Goal: Task Accomplishment & Management: Use online tool/utility

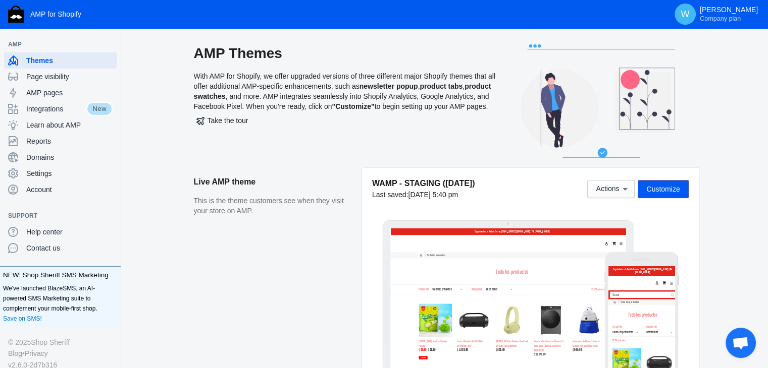
click at [349, 198] on p "This is the theme customers see when they visit your store on AMP." at bounding box center [273, 206] width 158 height 20
click at [674, 182] on button "Customize" at bounding box center [662, 189] width 50 height 18
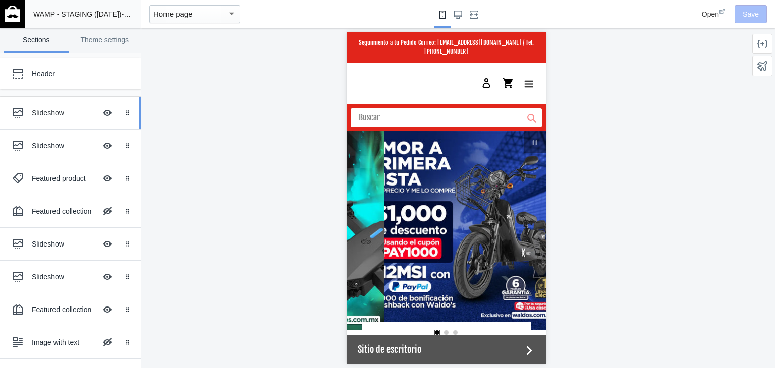
click at [35, 118] on div "Slideshow" at bounding box center [64, 113] width 65 height 10
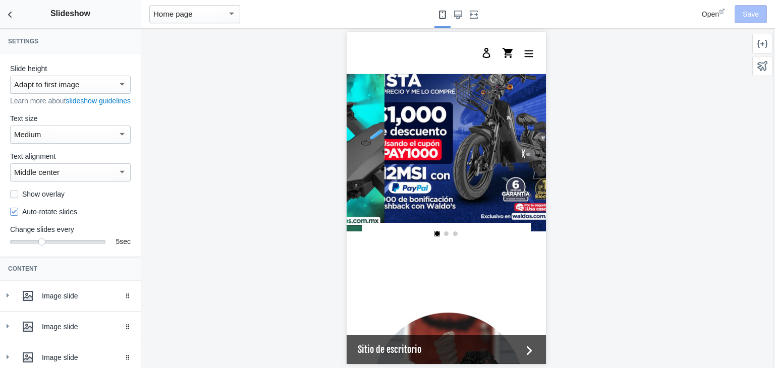
scroll to position [92, 0]
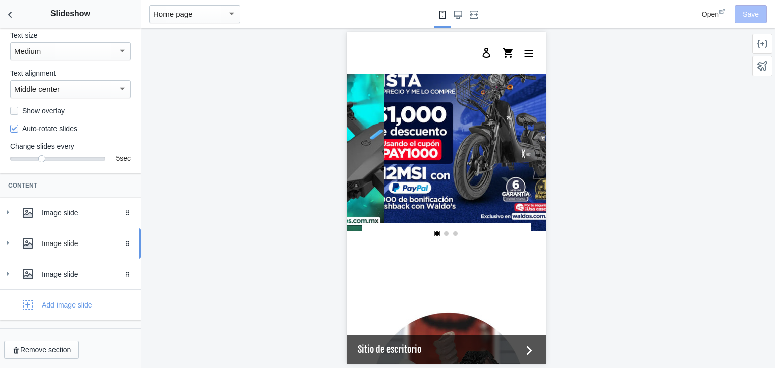
click at [15, 237] on div "Image slide" at bounding box center [71, 244] width 126 height 20
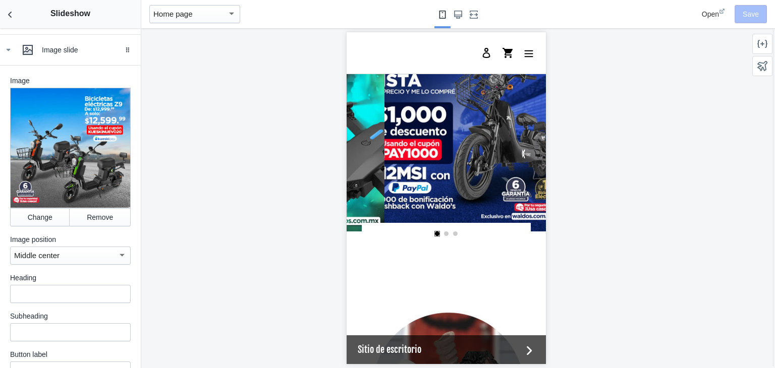
scroll to position [279, 0]
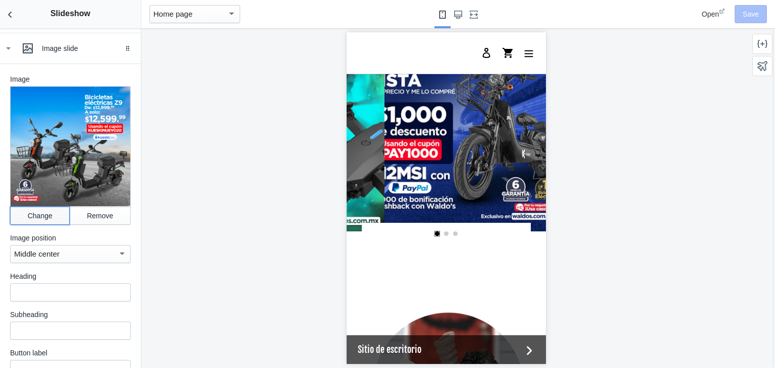
click at [34, 223] on button "Change" at bounding box center [40, 216] width 60 height 18
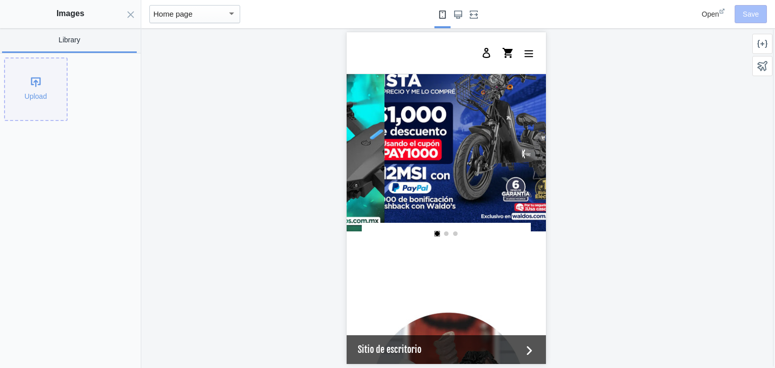
click at [32, 104] on div "Upload" at bounding box center [36, 90] width 62 height 62
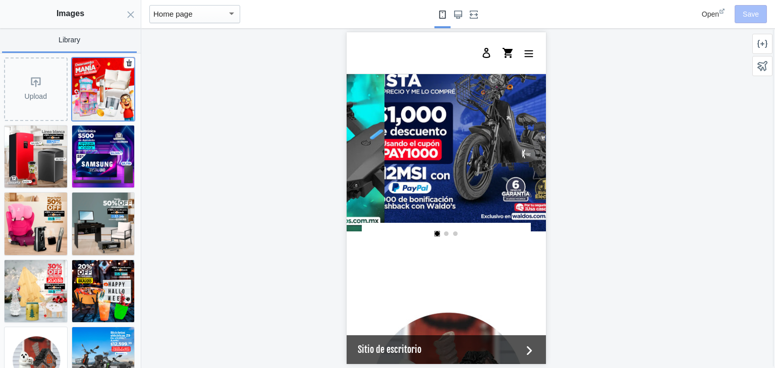
click at [95, 106] on img at bounding box center [103, 89] width 63 height 63
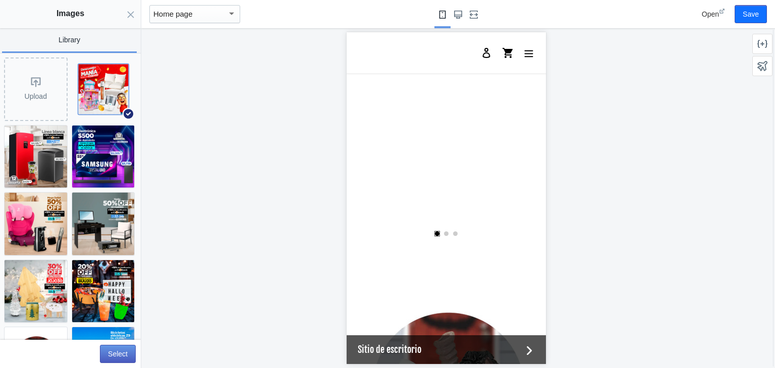
scroll to position [0, 384]
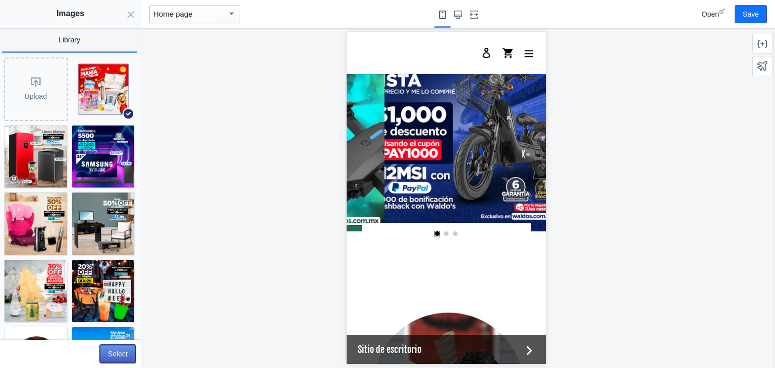
click at [118, 350] on button "Select" at bounding box center [118, 354] width 36 height 18
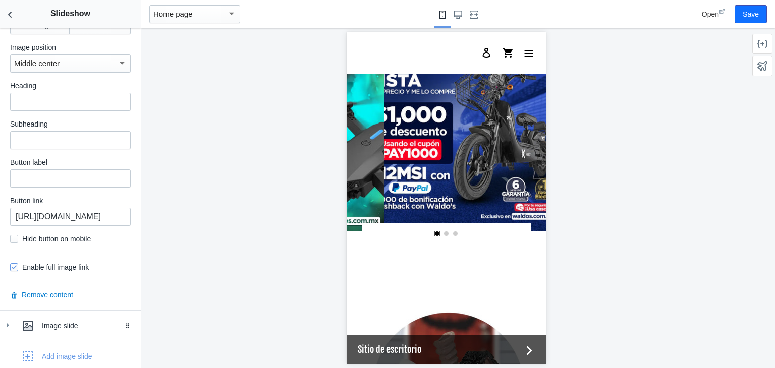
scroll to position [470, 0]
click at [73, 213] on input "https://waldos.com.mx/collections/bicicleta-electrica-z9" at bounding box center [70, 216] width 121 height 18
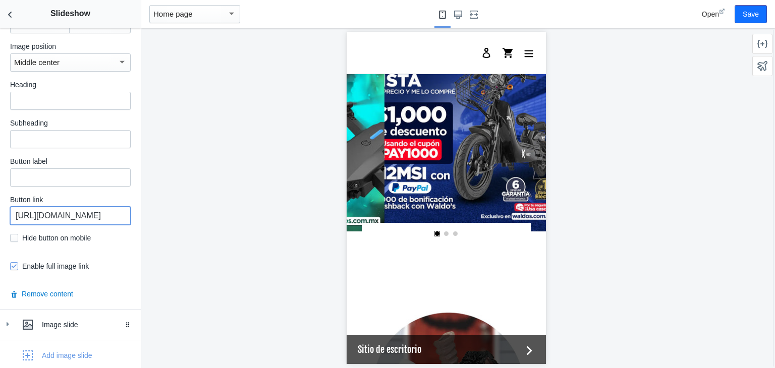
paste input "mega-50-off"
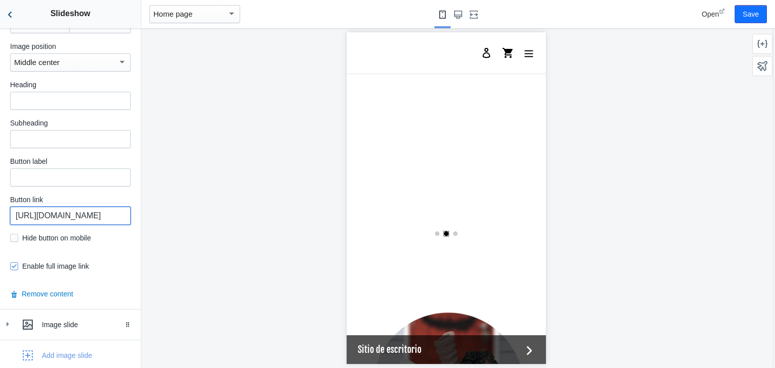
scroll to position [0, 384]
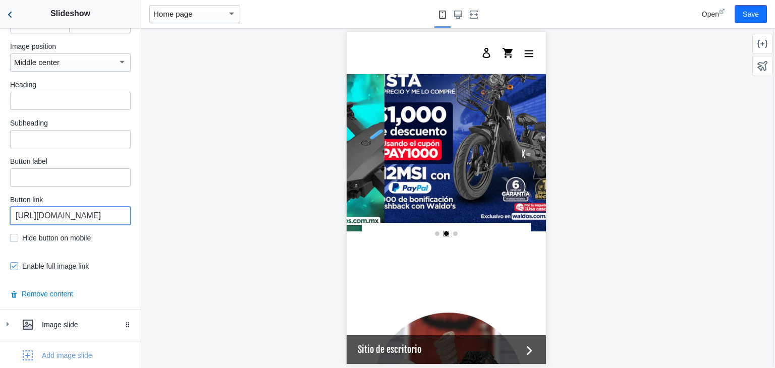
type input "https://waldos.com.mx/collections/mega-50-off"
click at [8, 16] on icon "Back to sections" at bounding box center [10, 15] width 10 height 10
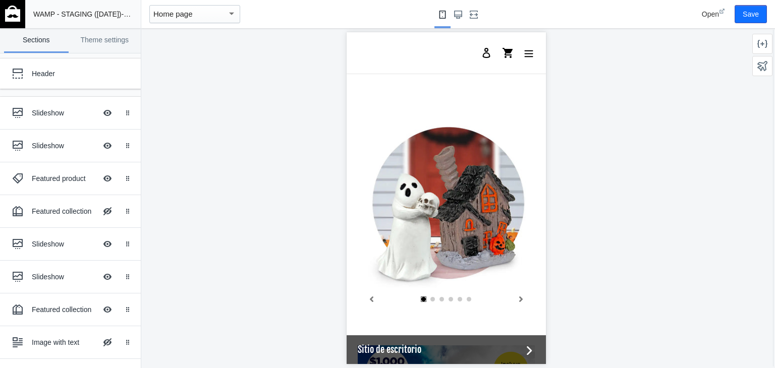
scroll to position [313, 0]
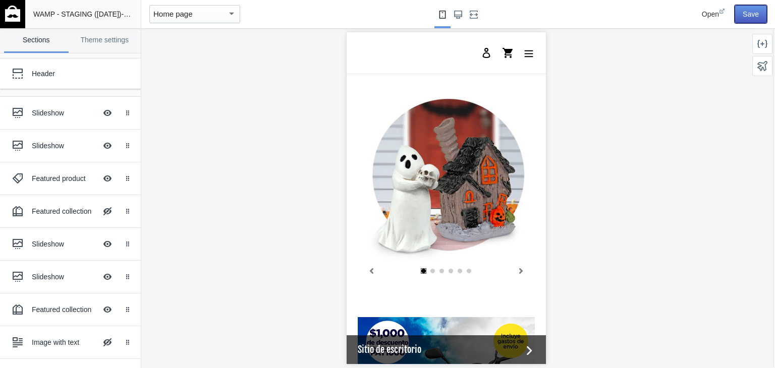
click at [754, 8] on button "Save" at bounding box center [751, 14] width 32 height 18
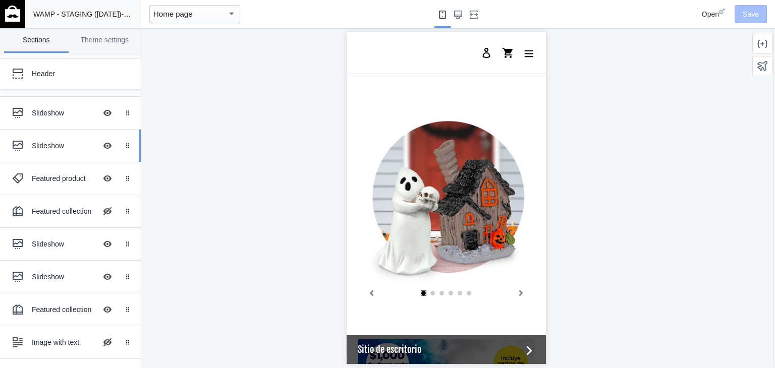
click at [36, 138] on div "Slideshow Hide Image with text overlay" at bounding box center [63, 146] width 111 height 22
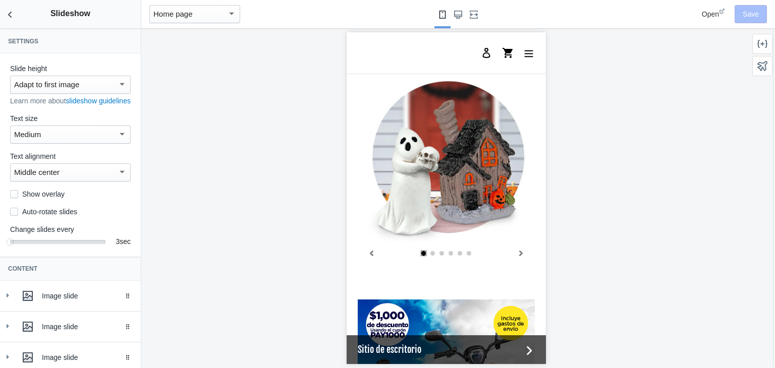
scroll to position [332, 0]
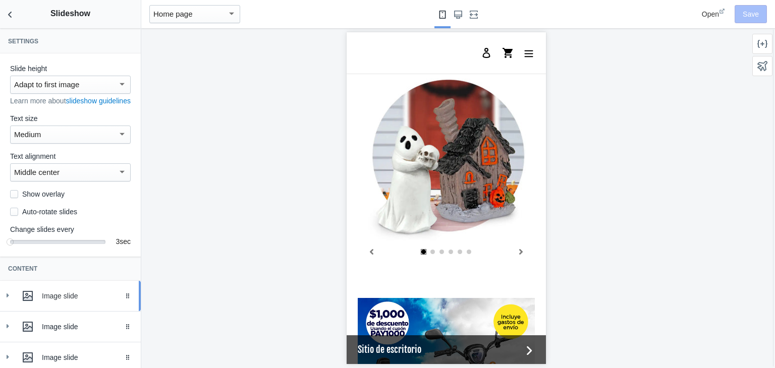
click at [14, 311] on link "Image slide Drag to reorder" at bounding box center [70, 296] width 141 height 30
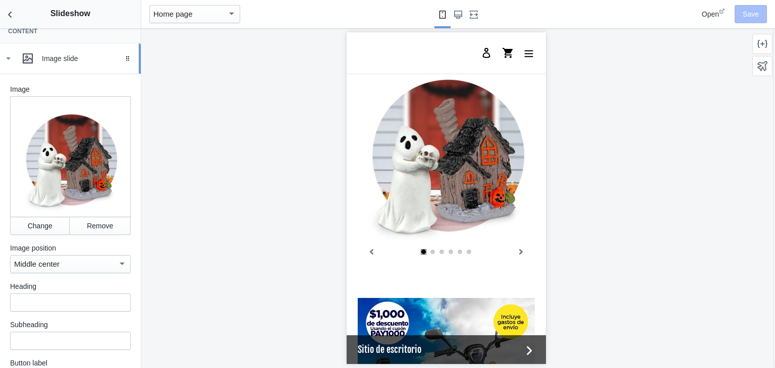
scroll to position [238, 0]
click at [30, 221] on button "Change" at bounding box center [40, 225] width 60 height 18
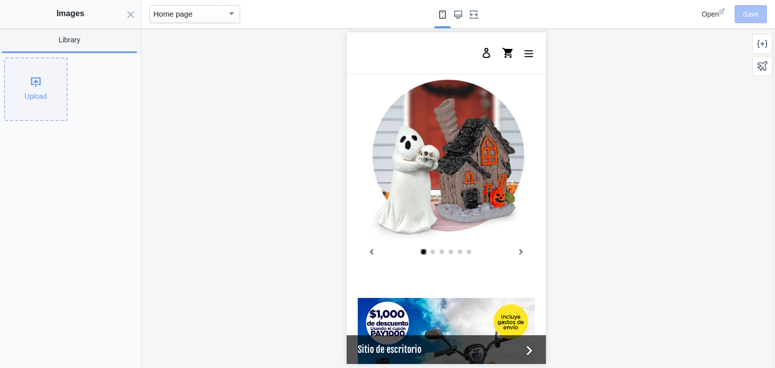
click at [25, 93] on div "Upload" at bounding box center [36, 90] width 62 height 62
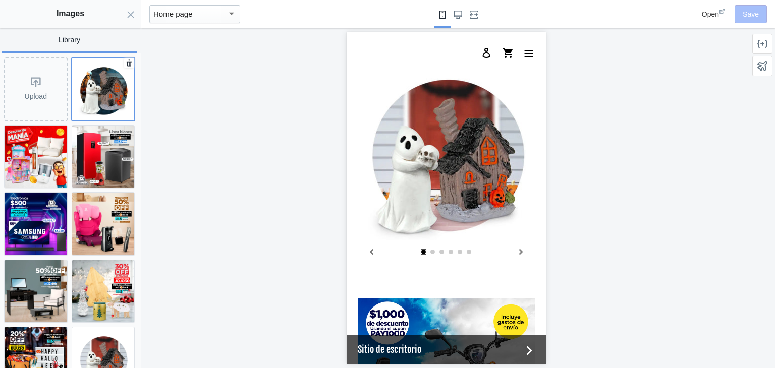
click at [97, 83] on img at bounding box center [103, 89] width 63 height 63
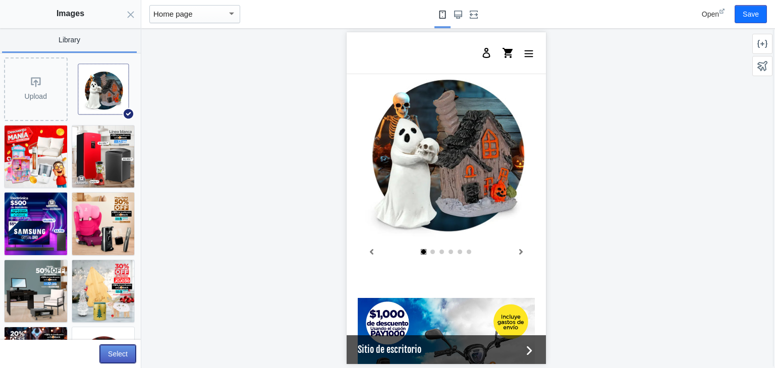
click at [110, 357] on button "Select" at bounding box center [118, 354] width 36 height 18
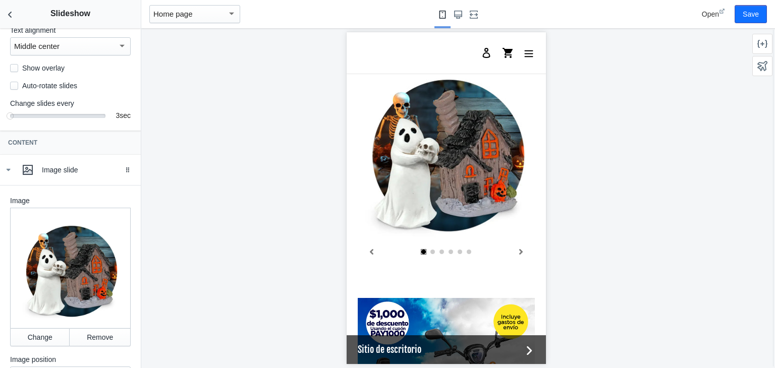
scroll to position [66, 0]
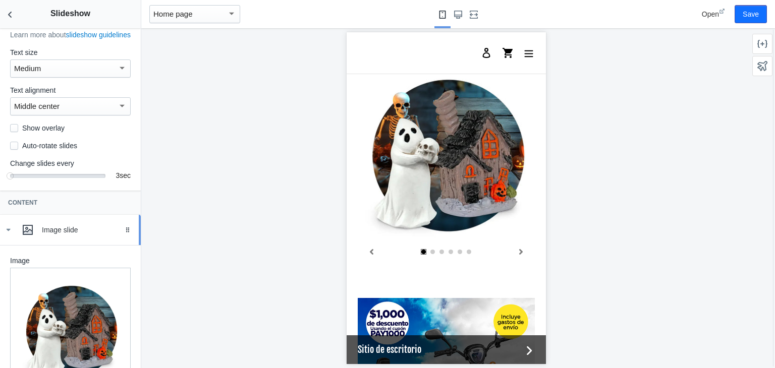
click at [3, 235] on icon at bounding box center [8, 230] width 10 height 10
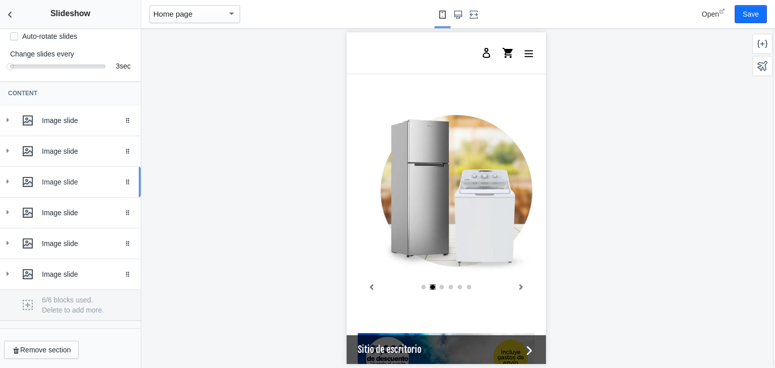
scroll to position [0, 192]
click at [16, 152] on div "Image slide" at bounding box center [71, 151] width 126 height 20
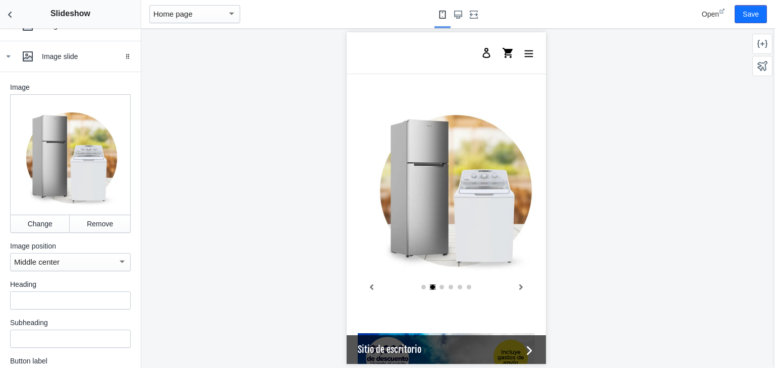
scroll to position [271, 0]
click at [31, 223] on button "Change" at bounding box center [40, 223] width 60 height 18
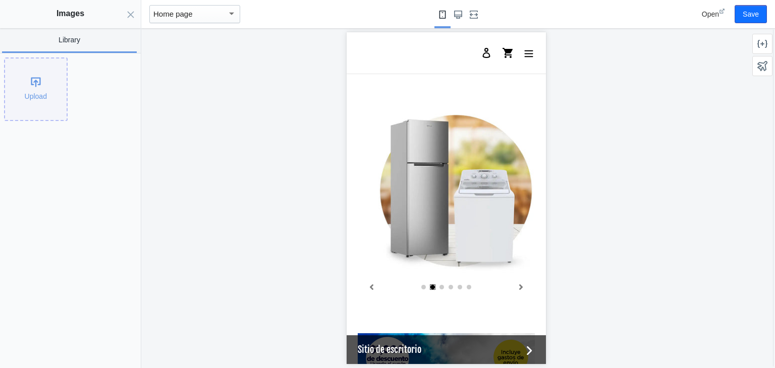
click at [28, 111] on div "Upload" at bounding box center [36, 90] width 62 height 62
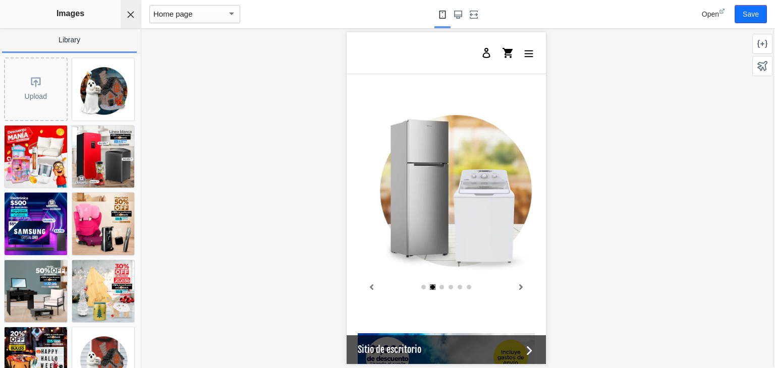
click at [128, 13] on icon "Close panel" at bounding box center [131, 15] width 8 height 8
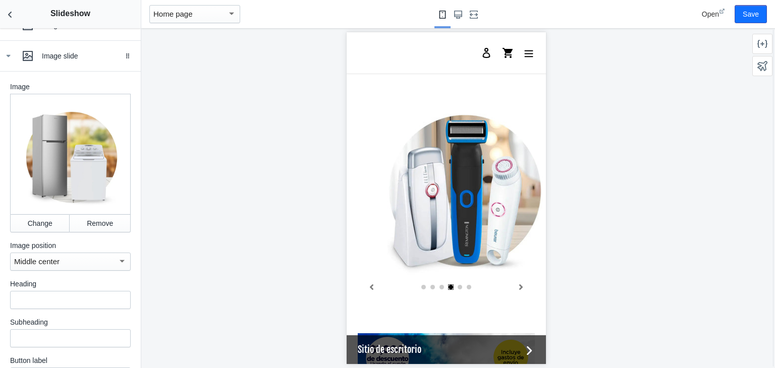
scroll to position [0, 575]
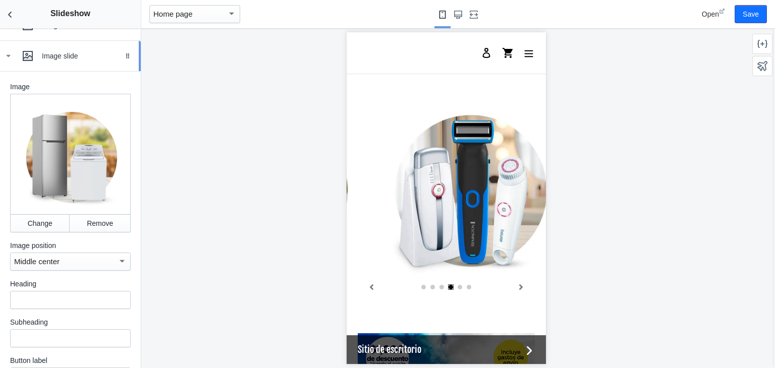
click at [10, 66] on div "Image slide" at bounding box center [71, 56] width 126 height 20
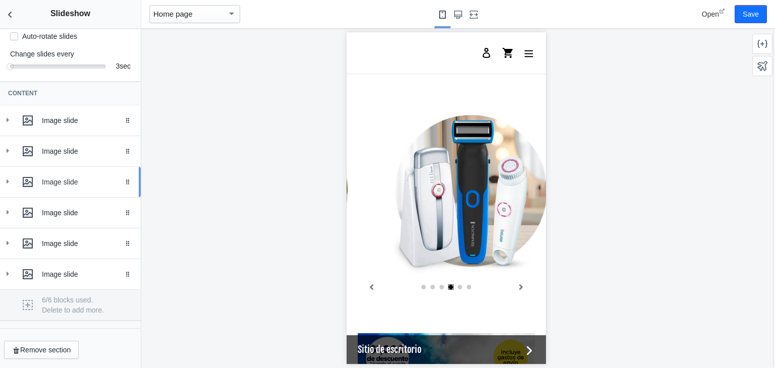
click at [2, 182] on link "Image slide Drag to reorder" at bounding box center [70, 182] width 141 height 30
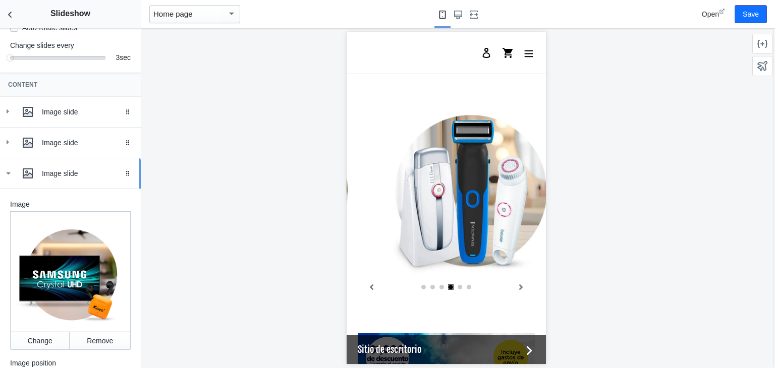
click at [4, 179] on icon at bounding box center [8, 174] width 10 height 10
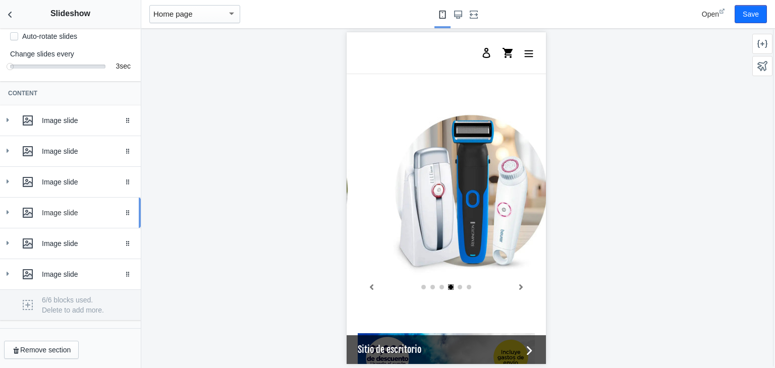
click at [7, 211] on use at bounding box center [8, 212] width 3 height 4
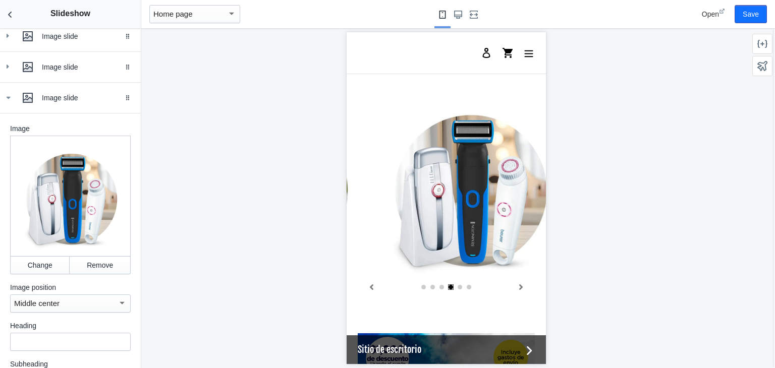
scroll to position [306, 0]
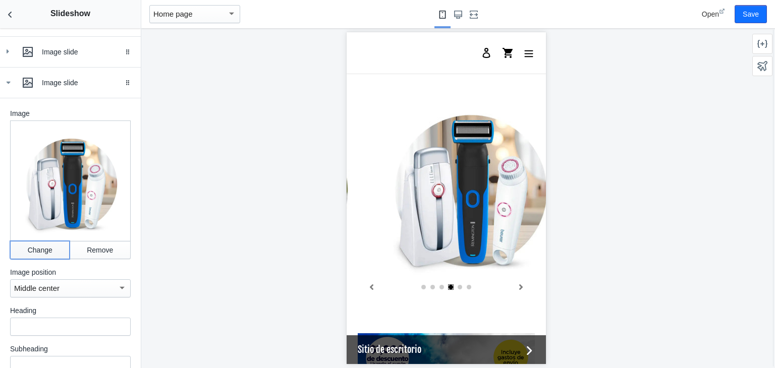
click at [31, 253] on button "Change" at bounding box center [40, 250] width 60 height 18
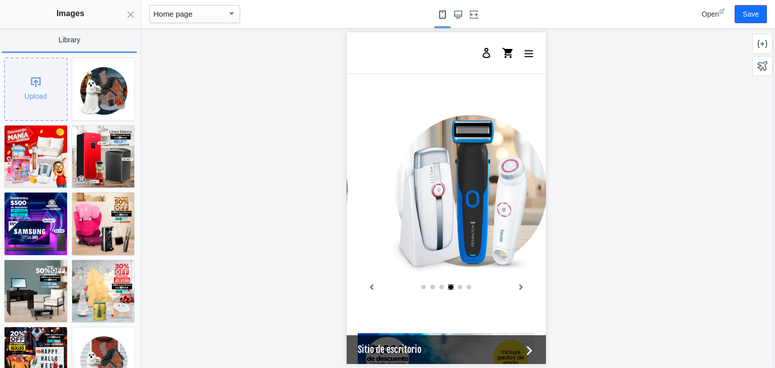
click at [33, 95] on div "Upload" at bounding box center [36, 90] width 62 height 62
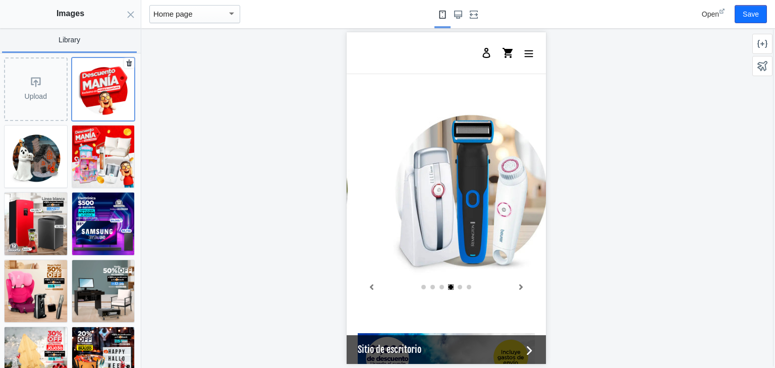
click at [101, 80] on img at bounding box center [103, 89] width 63 height 63
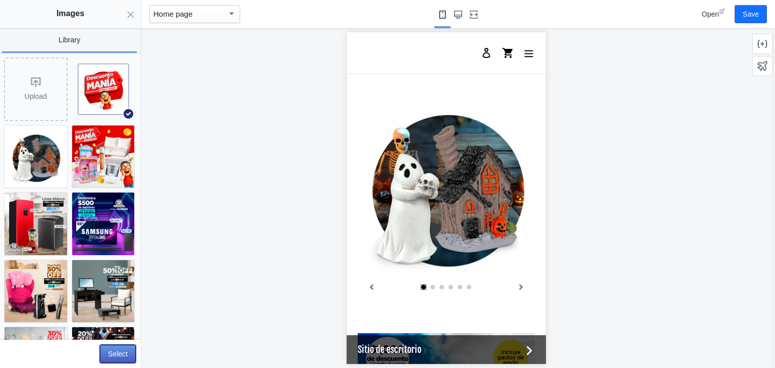
click at [116, 356] on button "Select" at bounding box center [118, 354] width 36 height 18
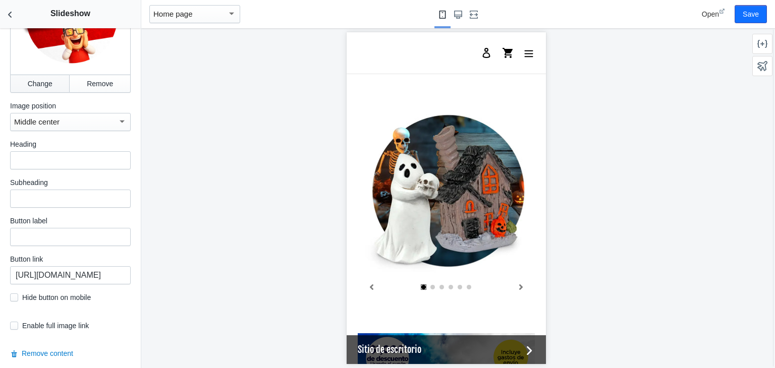
scroll to position [478, 0]
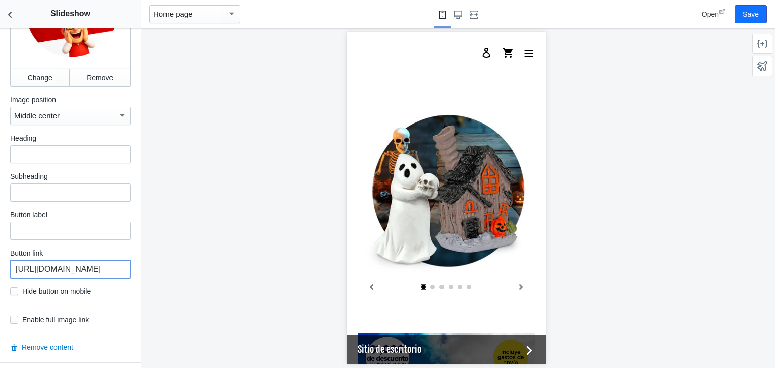
click at [71, 273] on input "https://waldos.com.mx/collections/maquillaje-y-belleza" at bounding box center [70, 269] width 121 height 18
paste input "ega-50-off"
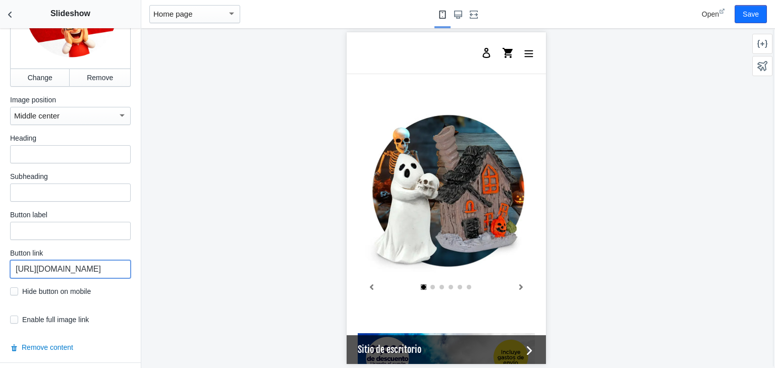
type input "https://waldos.com.mx/collections/mega-50-off"
click at [15, 319] on input "checkbox" at bounding box center [14, 320] width 8 height 8
checkbox input "true"
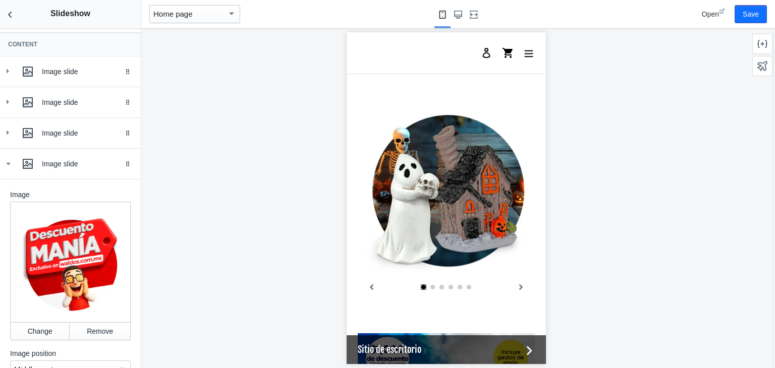
scroll to position [221, 0]
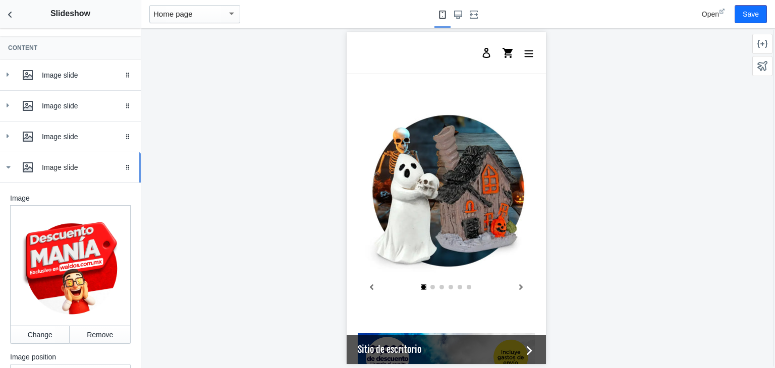
click at [12, 173] on icon at bounding box center [8, 167] width 10 height 10
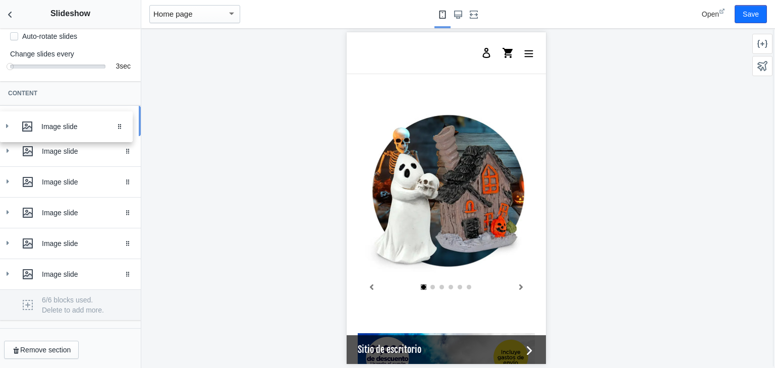
drag, startPoint x: 119, startPoint y: 187, endPoint x: 119, endPoint y: 132, distance: 55.5
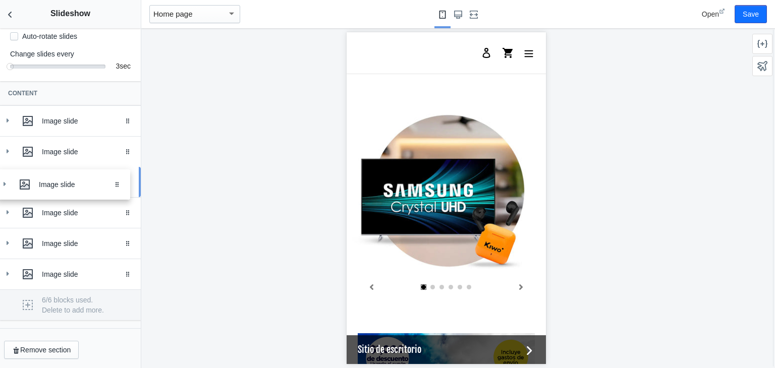
drag, startPoint x: 118, startPoint y: 126, endPoint x: 115, endPoint y: 189, distance: 63.7
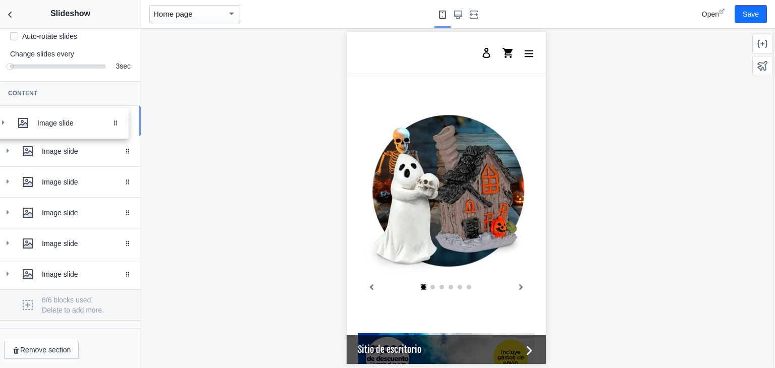
drag, startPoint x: 118, startPoint y: 216, endPoint x: 113, endPoint y: 126, distance: 90.4
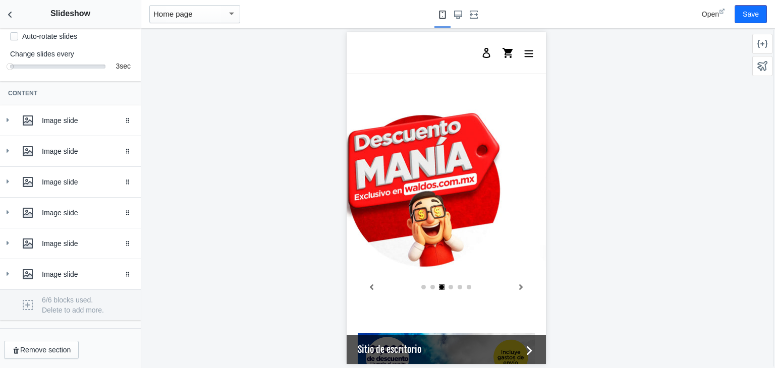
scroll to position [0, 0]
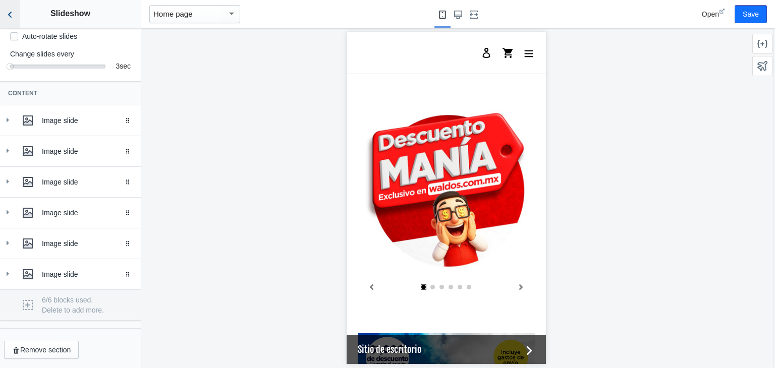
click at [11, 14] on icon "Back to sections" at bounding box center [10, 15] width 10 height 10
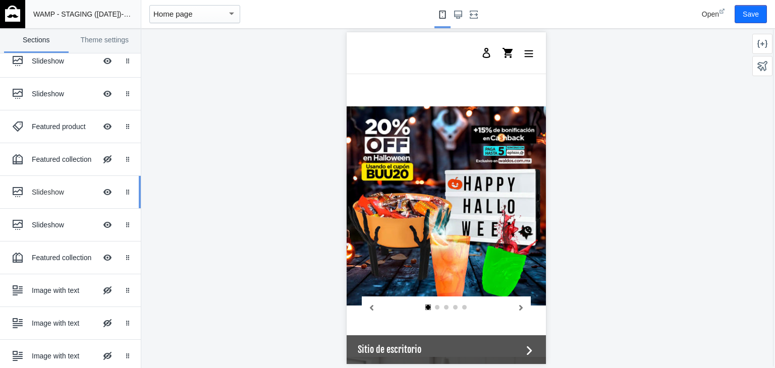
scroll to position [52, 0]
click at [48, 188] on div "Slideshow" at bounding box center [64, 192] width 65 height 10
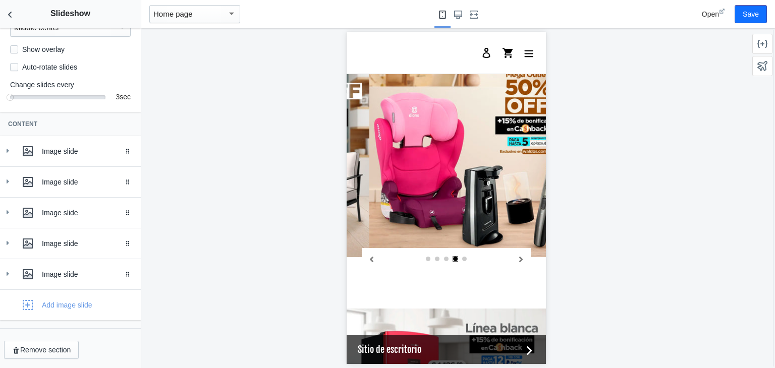
scroll to position [901, 0]
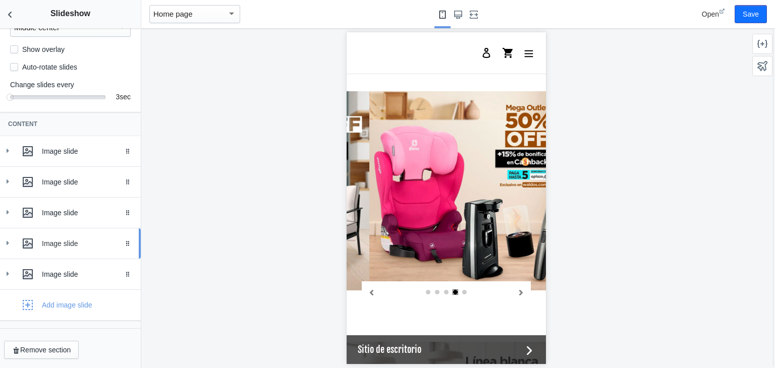
click at [8, 247] on icon at bounding box center [8, 243] width 10 height 10
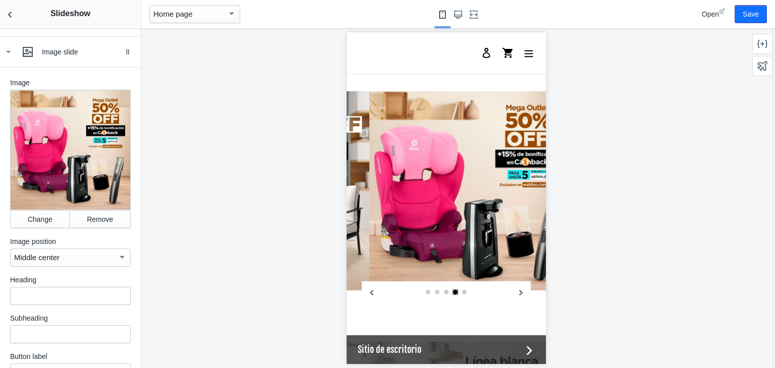
scroll to position [341, 0]
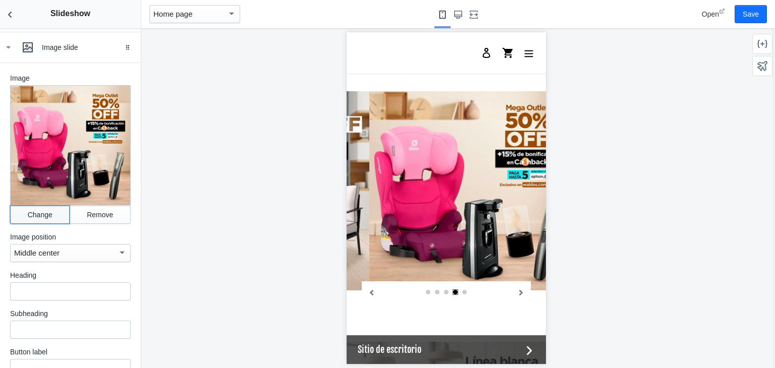
click at [32, 216] on button "Change" at bounding box center [40, 215] width 60 height 18
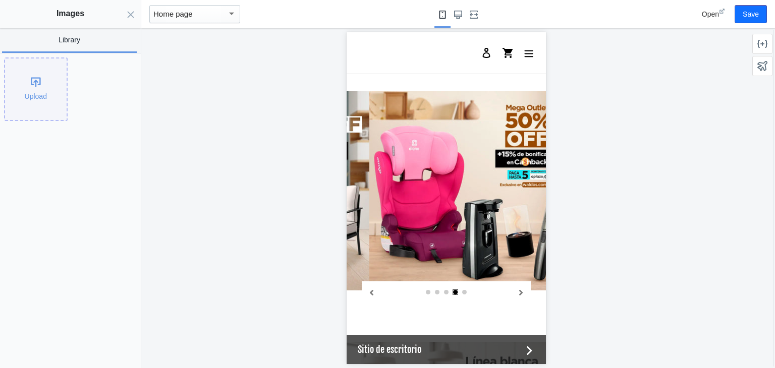
click at [28, 97] on div "Upload" at bounding box center [36, 90] width 62 height 62
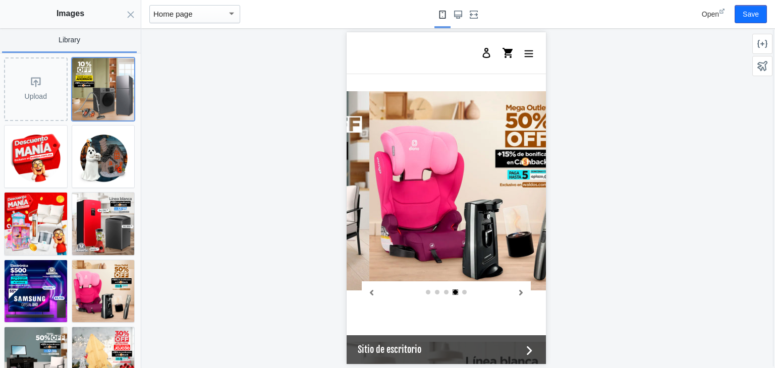
click at [91, 80] on img at bounding box center [103, 89] width 63 height 63
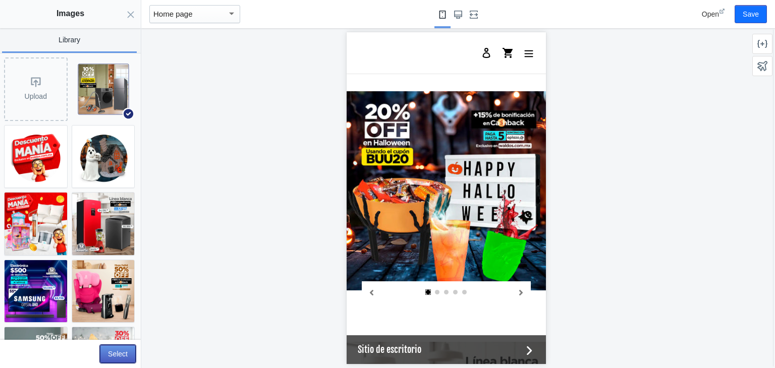
click at [125, 358] on button "Select" at bounding box center [118, 354] width 36 height 18
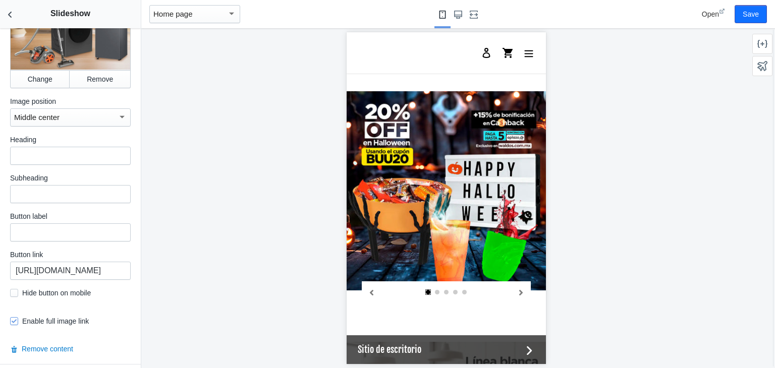
scroll to position [486, 0]
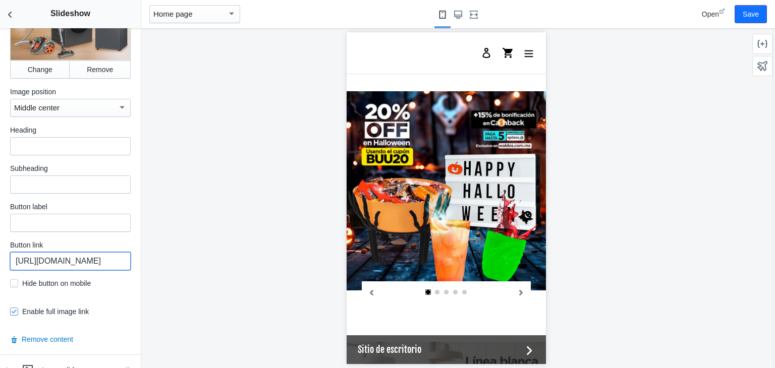
click at [70, 257] on input "https://waldos.com.mx/collections/mega-50-off" at bounding box center [70, 261] width 121 height 18
paste input "electrodomesticos-y-linea-blanca"
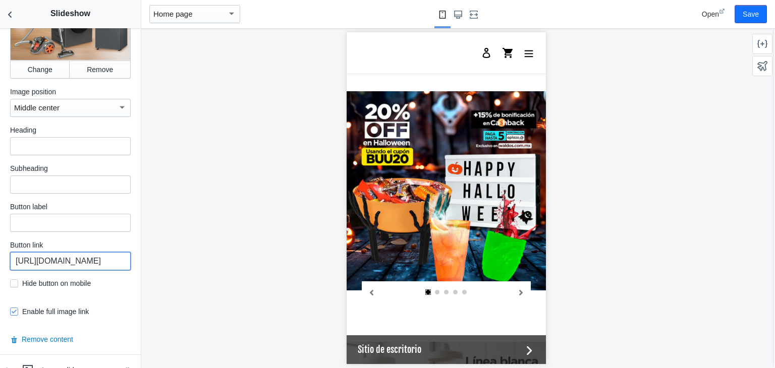
scroll to position [0, 145]
type input "https://waldos.com.mx/collections/electrodomesticos-y-linea-blanca"
click at [11, 13] on icon "Back to sections" at bounding box center [10, 15] width 10 height 10
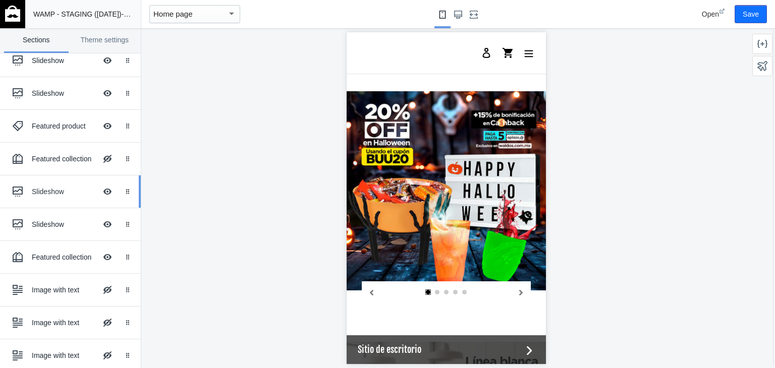
click at [54, 192] on div "Slideshow" at bounding box center [64, 192] width 65 height 10
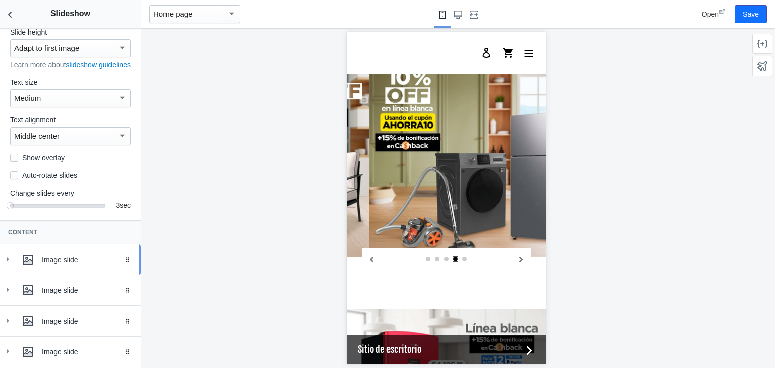
scroll to position [119, 0]
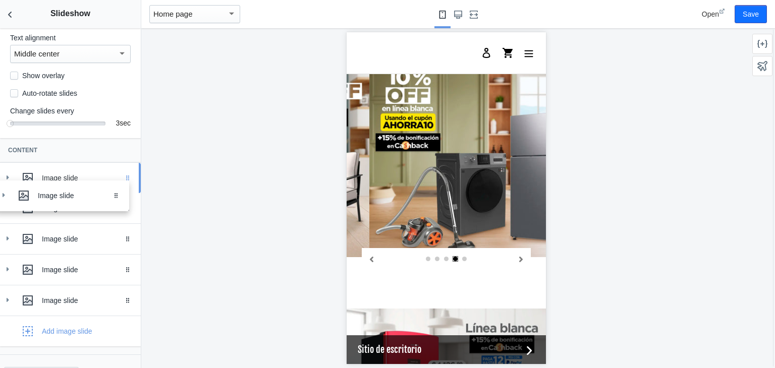
drag, startPoint x: 122, startPoint y: 282, endPoint x: 118, endPoint y: 196, distance: 85.9
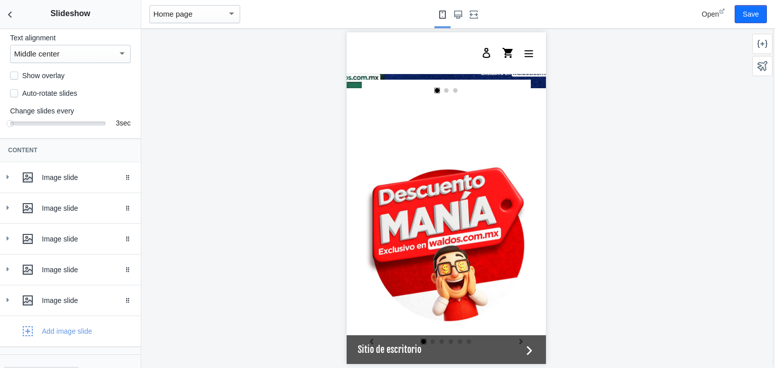
scroll to position [0, 0]
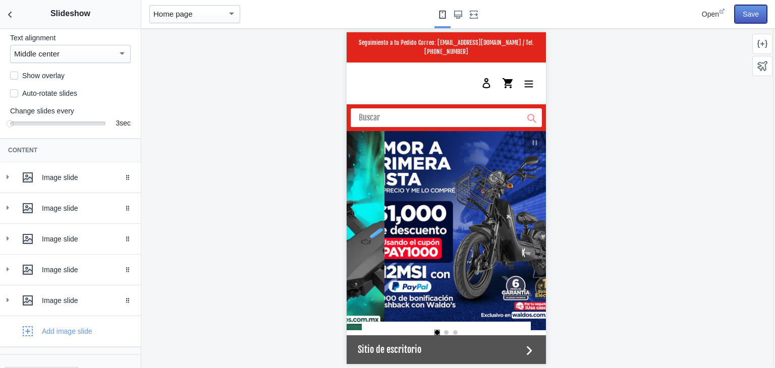
click at [755, 9] on button "Save" at bounding box center [751, 14] width 32 height 18
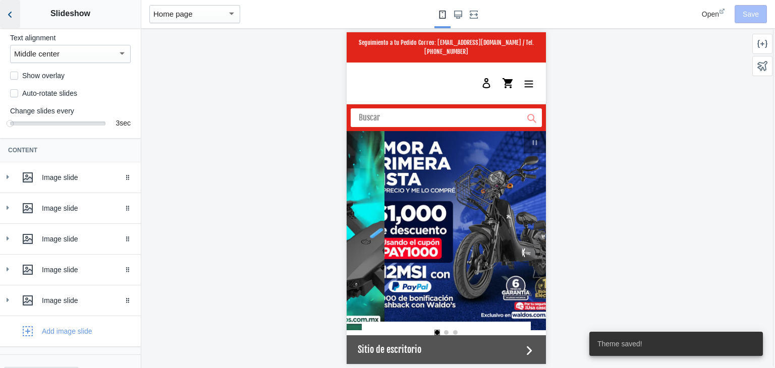
click at [10, 12] on icon "Back to sections" at bounding box center [10, 15] width 10 height 10
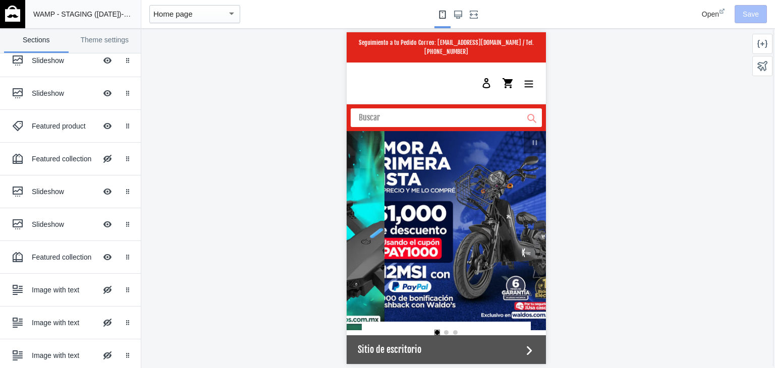
click at [10, 12] on img at bounding box center [12, 14] width 15 height 16
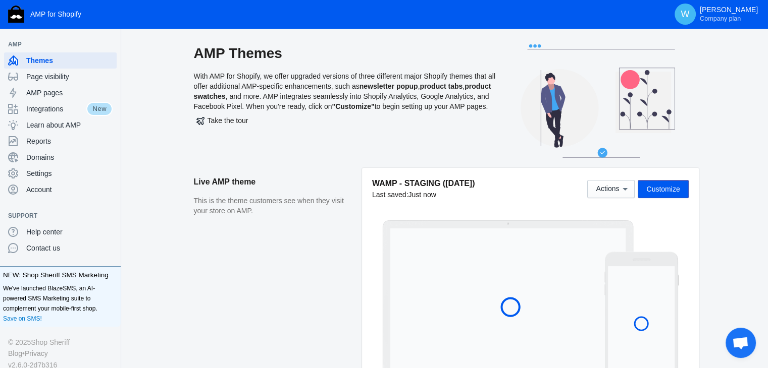
click at [327, 262] on aside "Live AMP theme This is the theme customers see when they visit your store on AM…" at bounding box center [278, 280] width 168 height 224
